Goal: Information Seeking & Learning: Understand process/instructions

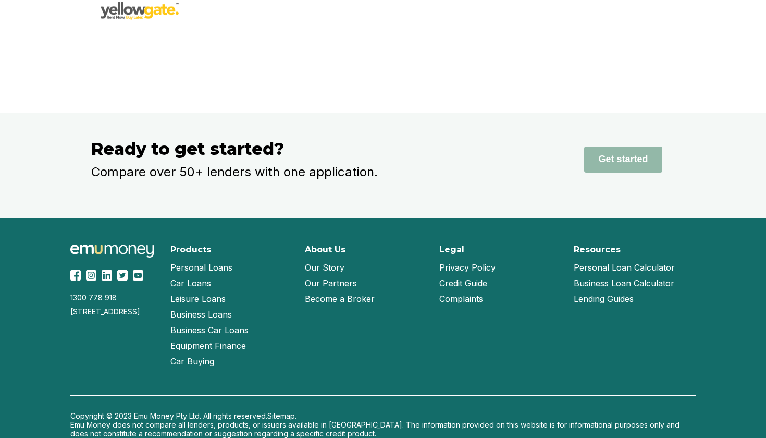
scroll to position [2039, 0]
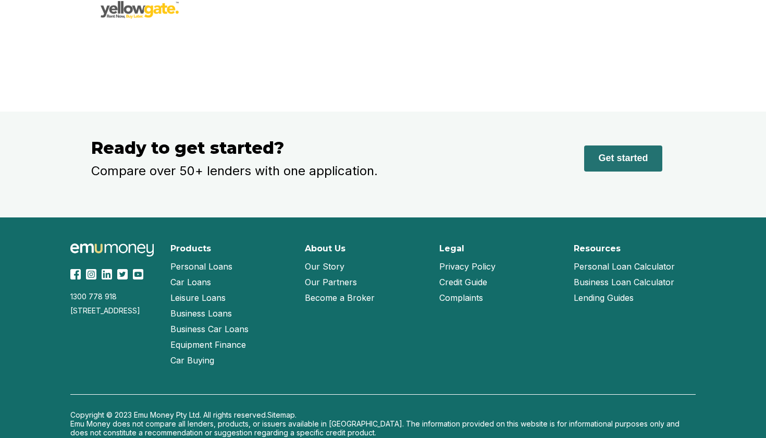
click at [601, 165] on button "Get started" at bounding box center [623, 158] width 78 height 26
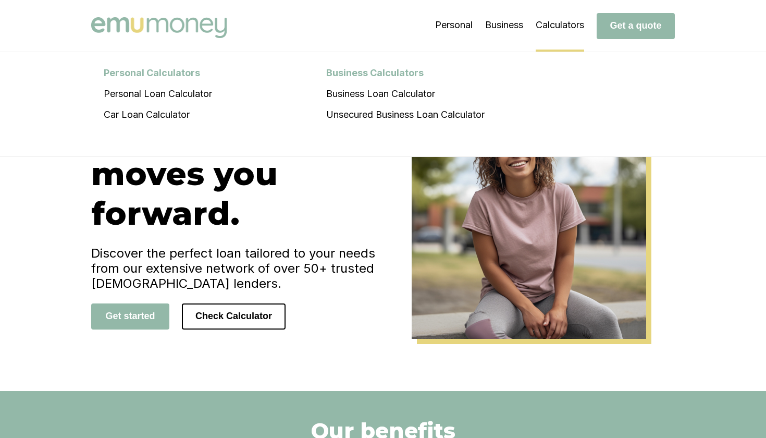
click at [568, 18] on li "Calculators Personal Calculators Personal Loan Calculator Car Loan Calculator B…" at bounding box center [560, 25] width 48 height 52
click at [168, 95] on li "Personal Loan Calculator" at bounding box center [157, 93] width 133 height 21
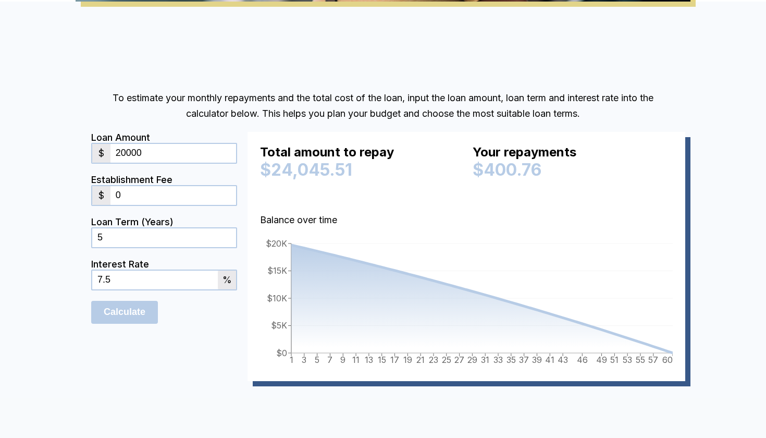
scroll to position [529, 0]
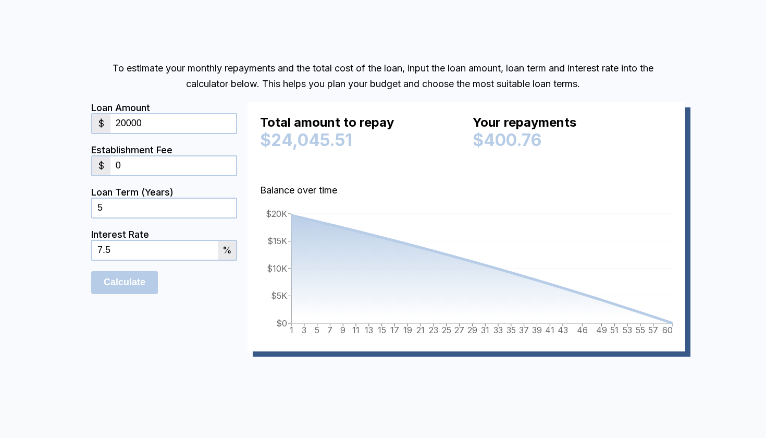
click at [163, 121] on input "20000" at bounding box center [173, 123] width 126 height 19
type input "2"
type input "10000"
click at [157, 337] on form "Loan Amount $ 10000 Establishment Fee $ 0 Loan Term (Years) 5 Interest Rate 7.5…" at bounding box center [164, 226] width 146 height 249
click at [145, 167] on input "0" at bounding box center [173, 165] width 126 height 19
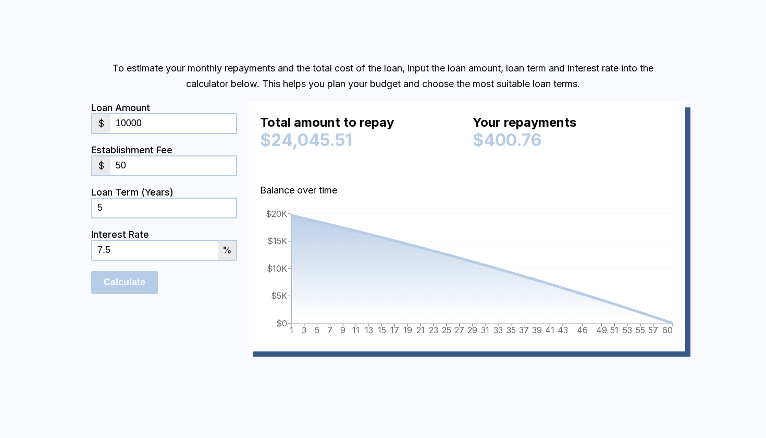
type input "5"
type input "750"
click at [130, 336] on form "Loan Amount $ 10000 Establishment Fee $ 750 Loan Term (Years) 5 Interest Rate 7…" at bounding box center [164, 226] width 146 height 249
click at [124, 259] on input "7.5" at bounding box center [155, 250] width 126 height 19
click at [132, 288] on input "Calculate" at bounding box center [124, 282] width 67 height 23
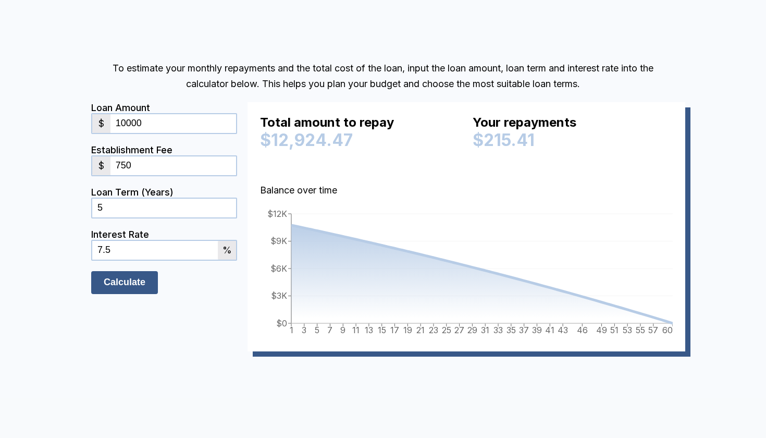
click at [134, 283] on input "Calculate" at bounding box center [124, 282] width 67 height 23
click at [122, 254] on input "7.5" at bounding box center [155, 250] width 126 height 19
type input "7"
type input "5.95"
click at [113, 280] on input "Calculate" at bounding box center [124, 282] width 67 height 23
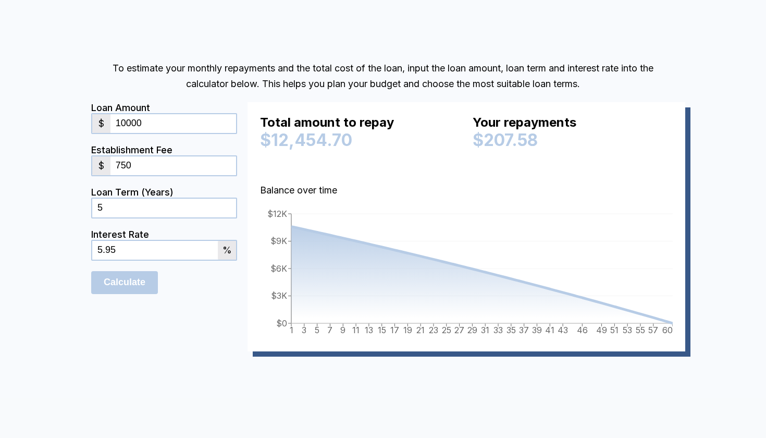
click at [133, 164] on input "750" at bounding box center [173, 165] width 126 height 19
type input "7"
type input "990"
click at [132, 285] on input "Calculate" at bounding box center [124, 282] width 67 height 23
click at [123, 257] on input "5.95" at bounding box center [155, 250] width 126 height 19
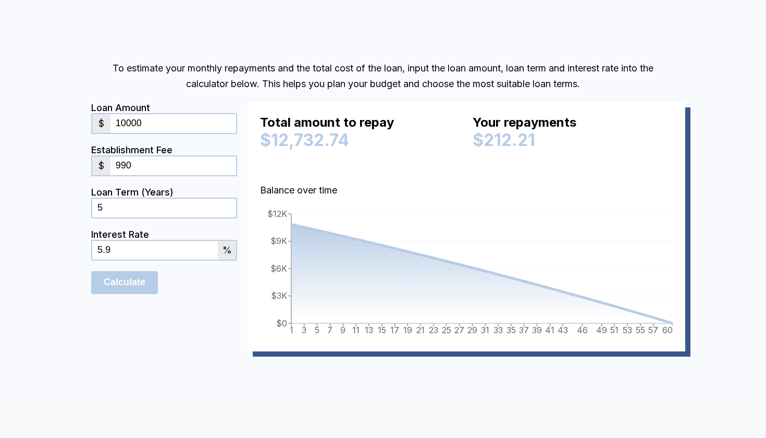
type input "5"
type input "6"
click at [115, 285] on input "Calculate" at bounding box center [124, 282] width 67 height 23
click at [163, 355] on div "Loan Amount $ 10000 Establishment Fee $ 990 Loan Term (Years) 5 Interest Rate 6…" at bounding box center [383, 232] width 584 height 260
click at [154, 159] on input "990" at bounding box center [173, 165] width 126 height 19
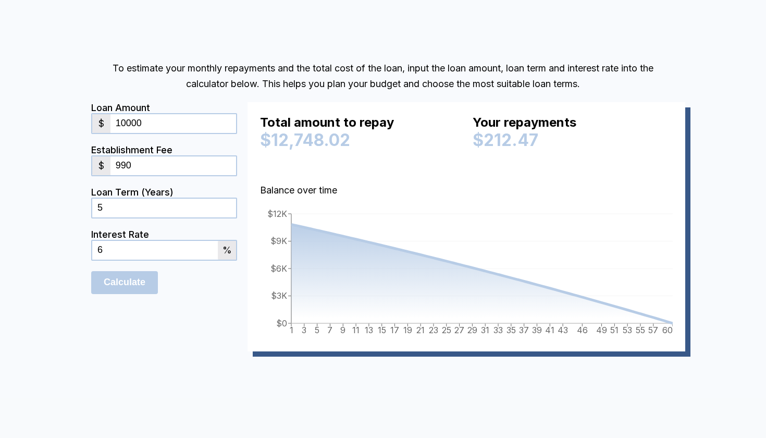
click at [142, 165] on input "990" at bounding box center [173, 165] width 126 height 19
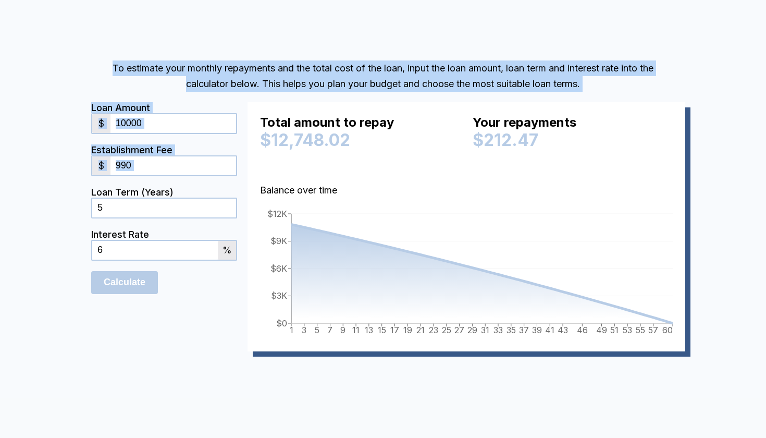
drag, startPoint x: 56, startPoint y: 23, endPoint x: 67, endPoint y: 273, distance: 249.9
click at [67, 273] on div "To estimate your monthly repayments and the total cost of the loan, input the l…" at bounding box center [383, 216] width 766 height 489
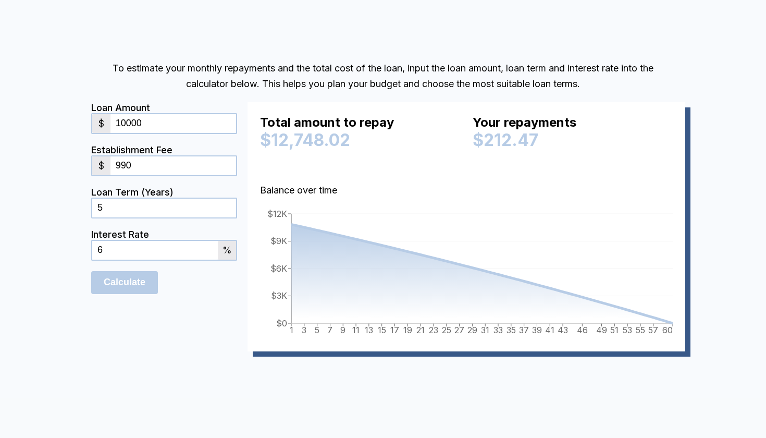
click at [71, 273] on div "To estimate your monthly repayments and the total cost of the loan, input the l…" at bounding box center [382, 216] width 625 height 332
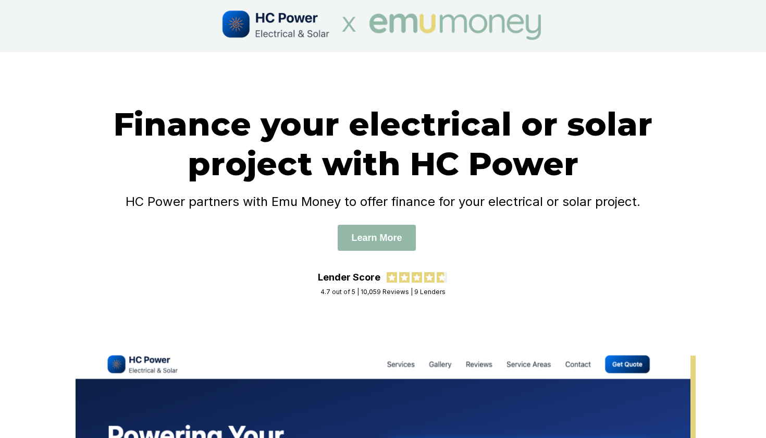
scroll to position [1, 0]
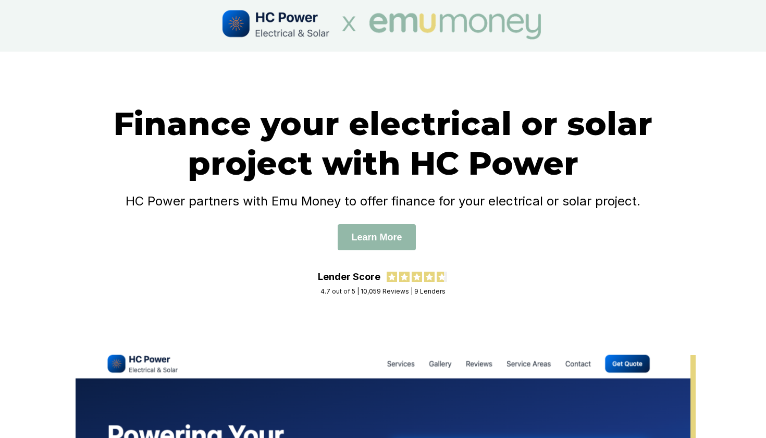
click at [172, 83] on div "Finance your electrical or solar project with HC Power HC Power partners with E…" at bounding box center [383, 201] width 766 height 298
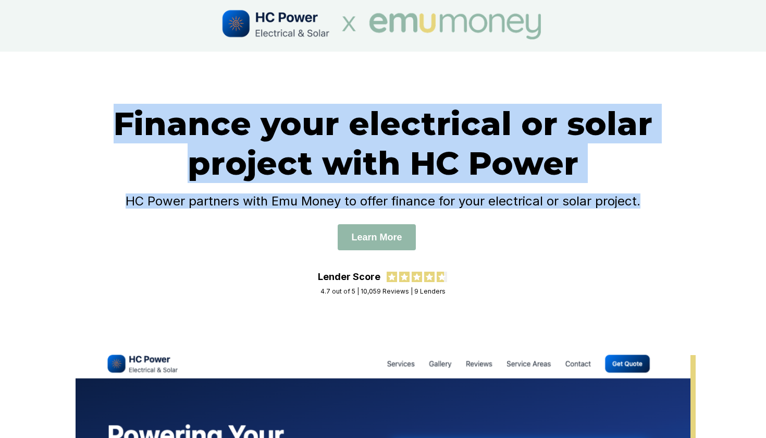
drag, startPoint x: 87, startPoint y: 80, endPoint x: 547, endPoint y: 301, distance: 510.9
click at [547, 301] on div "Finance your electrical or solar project with HC Power HC Power partners with E…" at bounding box center [383, 201] width 766 height 298
click at [346, 204] on h4 "HC Power partners with Emu Money to offer finance for your electrical or solar …" at bounding box center [383, 200] width 584 height 15
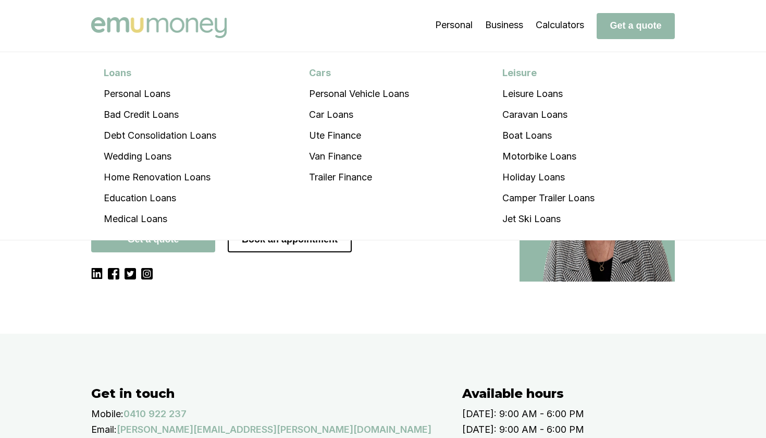
click at [331, 40] on div "Personal Loans Personal Loans Bad Credit Loans Debt Consolidation Loans Wedding…" at bounding box center [382, 26] width 625 height 52
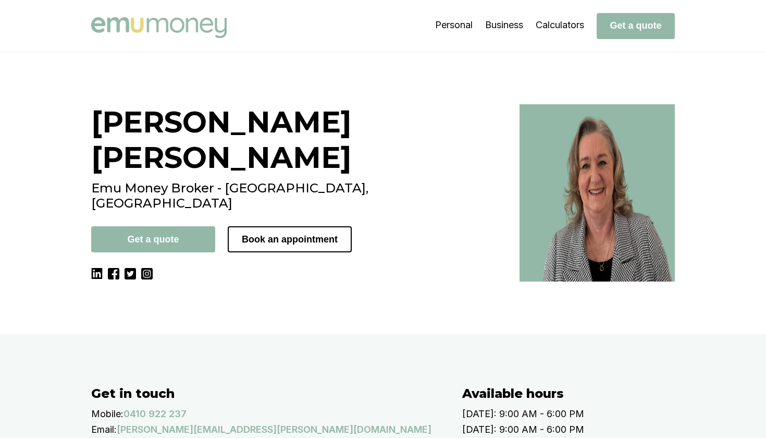
click at [315, 327] on div "[PERSON_NAME] Emu Money Broker - [GEOGRAPHIC_DATA], [GEOGRAPHIC_DATA] Get a quo…" at bounding box center [383, 192] width 766 height 281
drag, startPoint x: 56, startPoint y: 324, endPoint x: 146, endPoint y: 324, distance: 90.2
click at [146, 324] on div "[PERSON_NAME] Emu Money Broker - [GEOGRAPHIC_DATA], [GEOGRAPHIC_DATA] Get a quo…" at bounding box center [383, 192] width 766 height 281
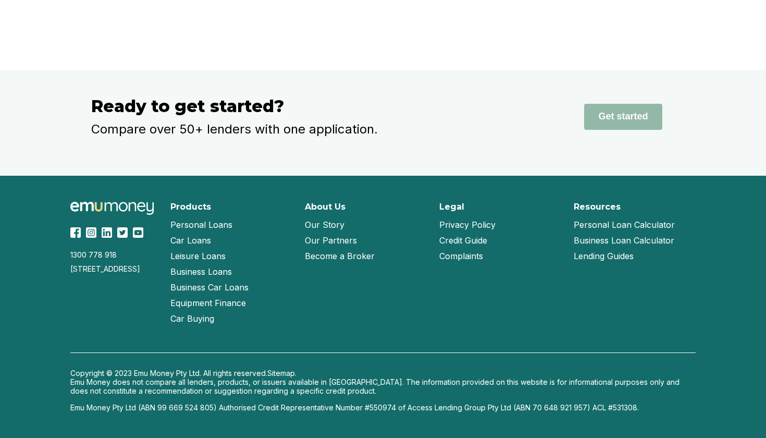
scroll to position [2081, 0]
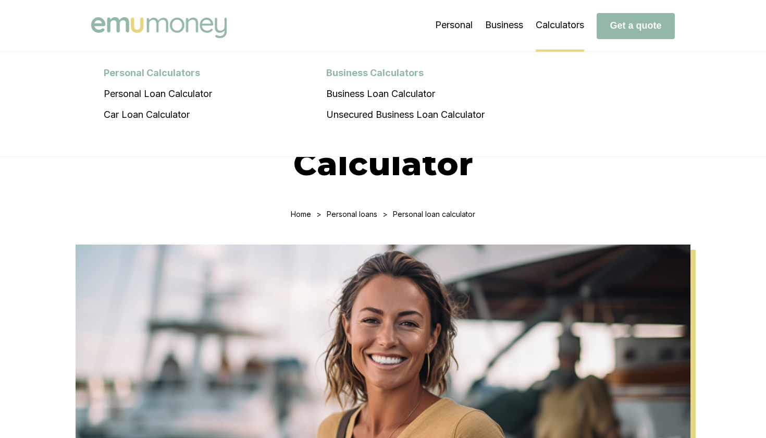
click at [561, 21] on li "Calculators Personal Calculators Personal Loan Calculator Car Loan Calculator B…" at bounding box center [560, 25] width 48 height 52
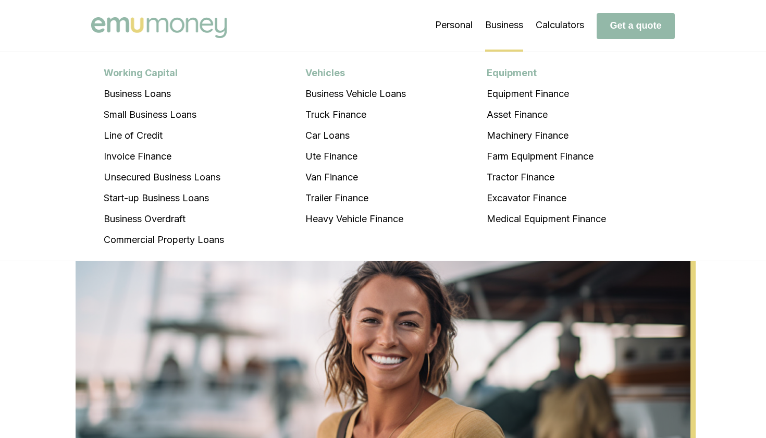
scroll to position [1, 0]
